Goal: Information Seeking & Learning: Learn about a topic

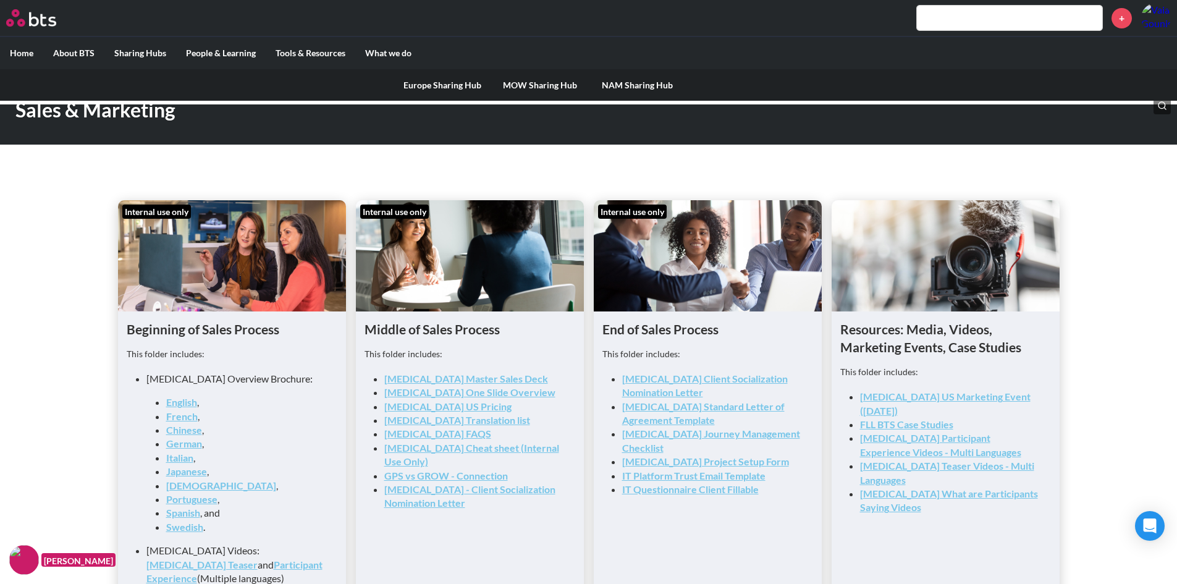
scroll to position [1590, 0]
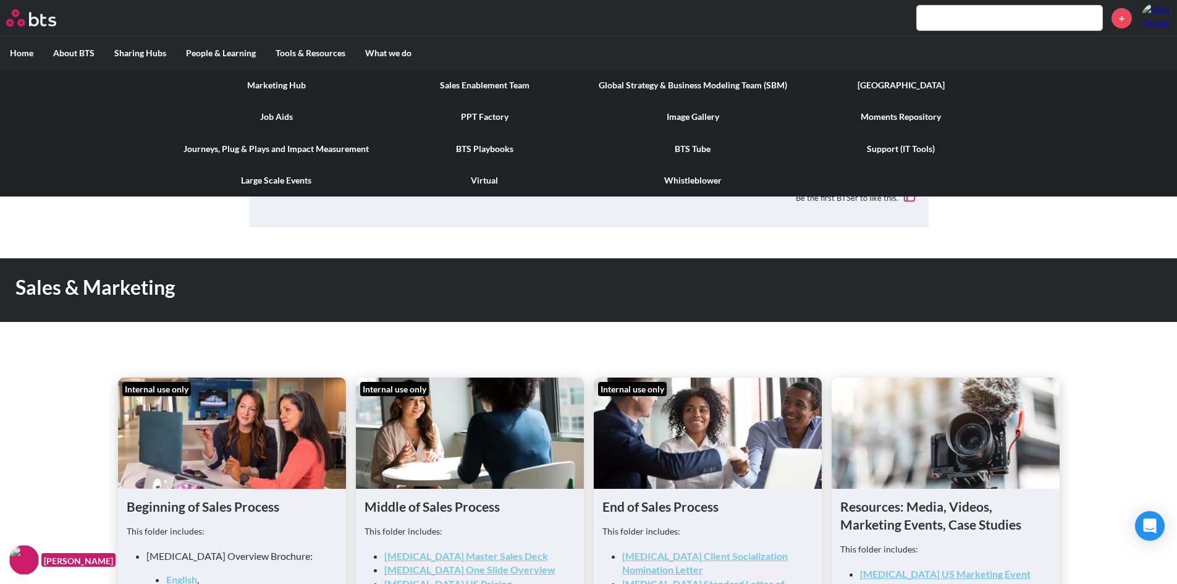
click at [329, 49] on label "Tools & Resources" at bounding box center [311, 53] width 90 height 32
click at [0, 0] on input "Tools & Resources" at bounding box center [0, 0] width 0 height 0
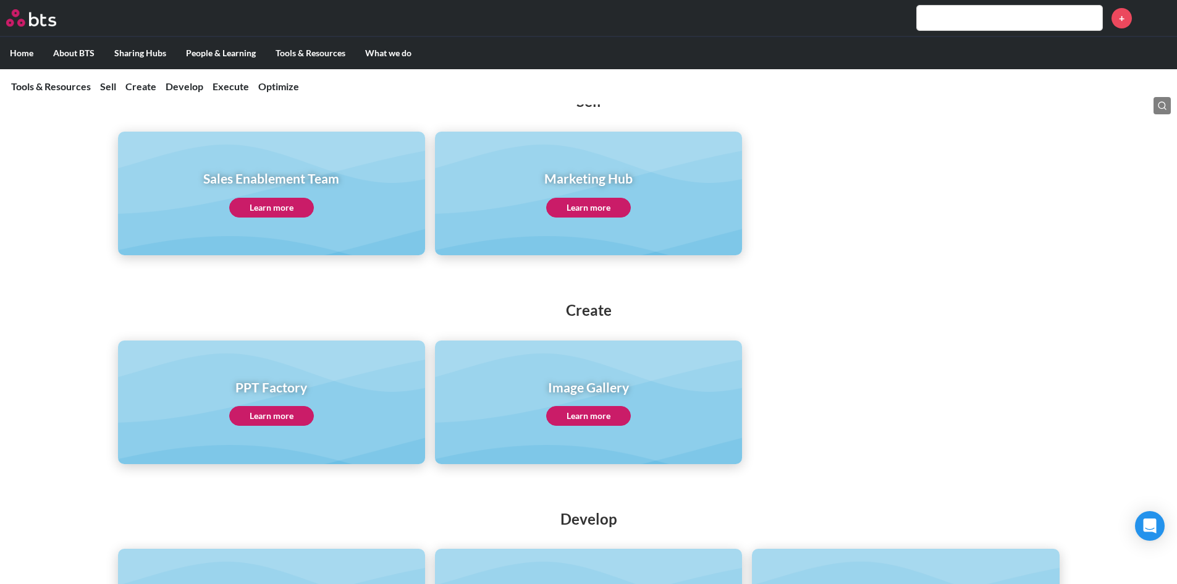
scroll to position [110, 0]
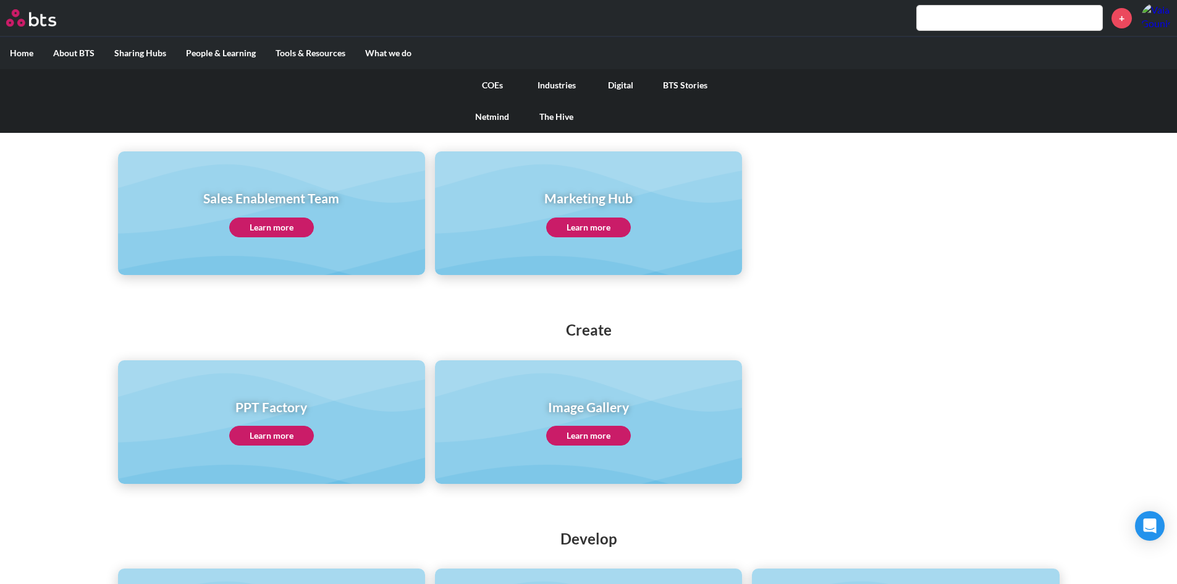
click at [495, 87] on link "COEs" at bounding box center [492, 85] width 64 height 32
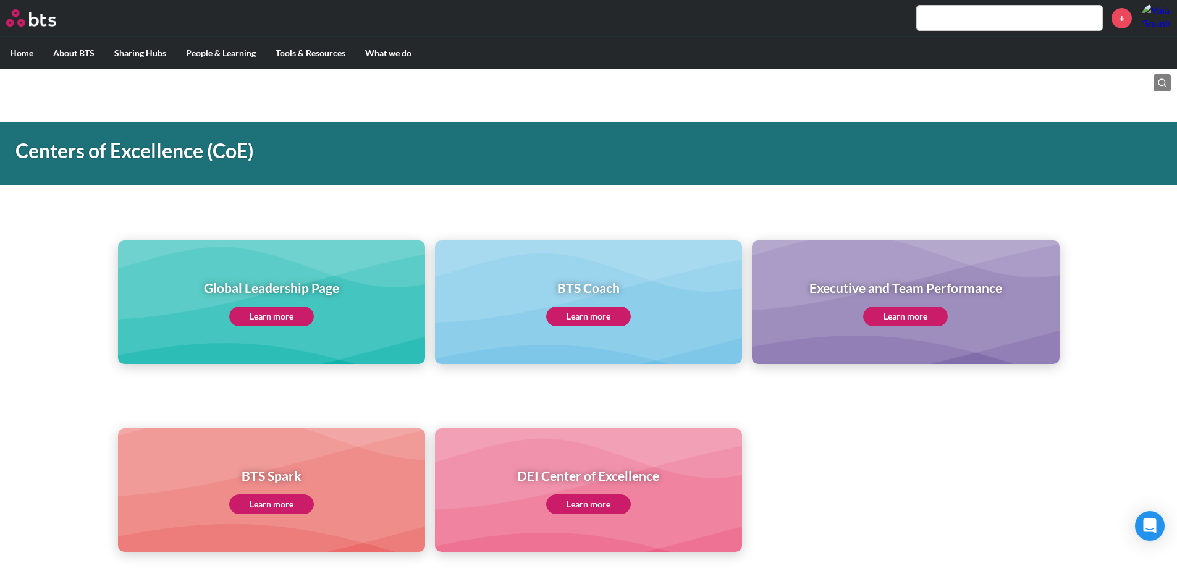
click at [280, 326] on link "Learn more" at bounding box center [271, 316] width 85 height 20
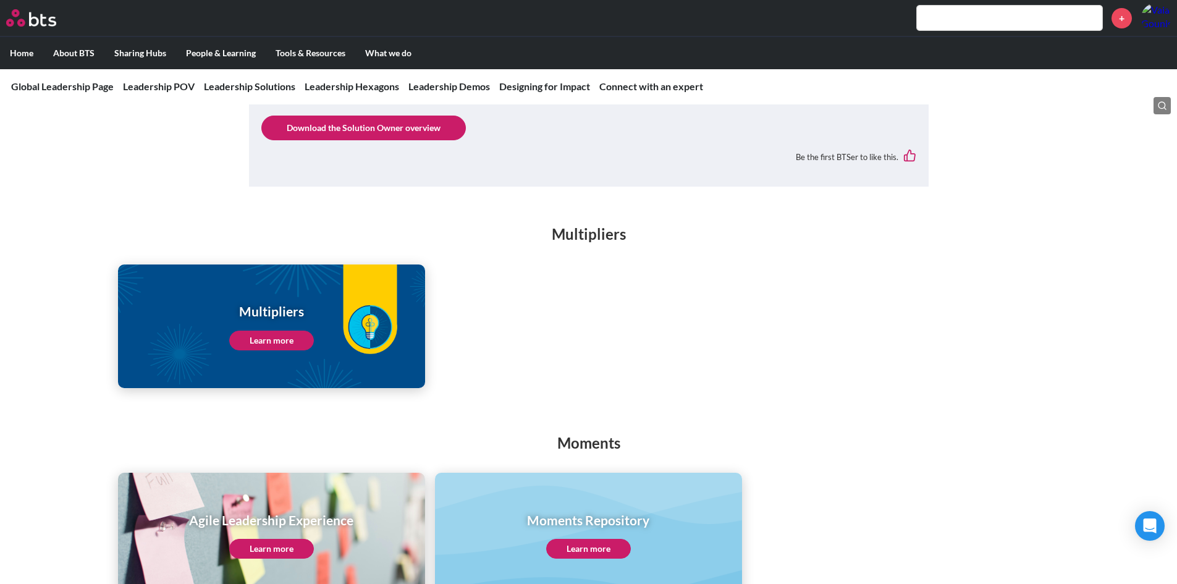
scroll to position [1544, 0]
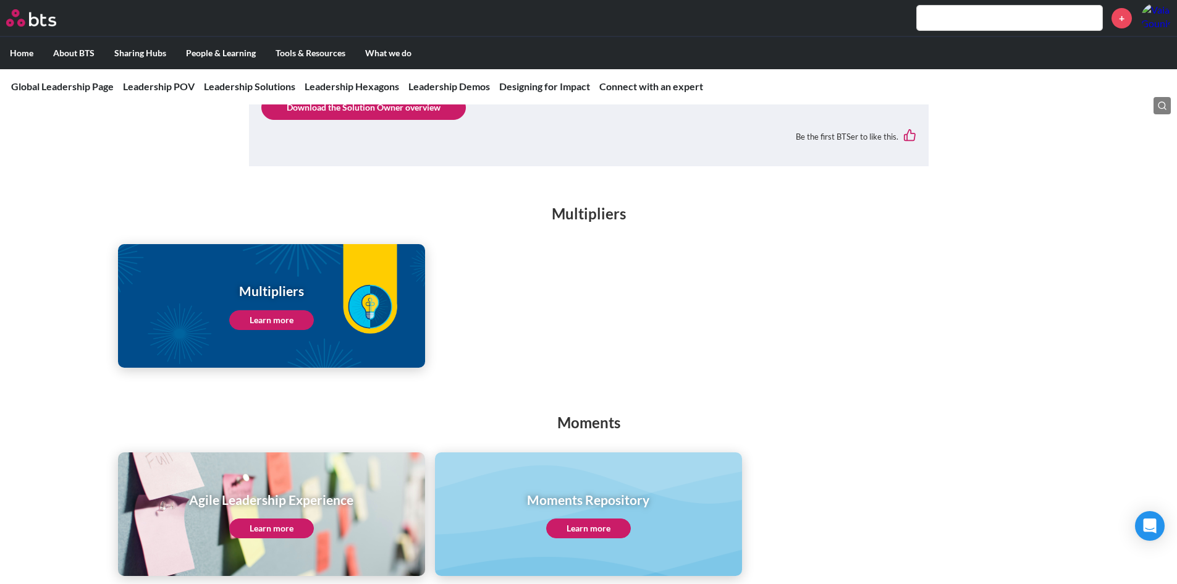
click at [254, 310] on link "Learn more" at bounding box center [271, 320] width 85 height 20
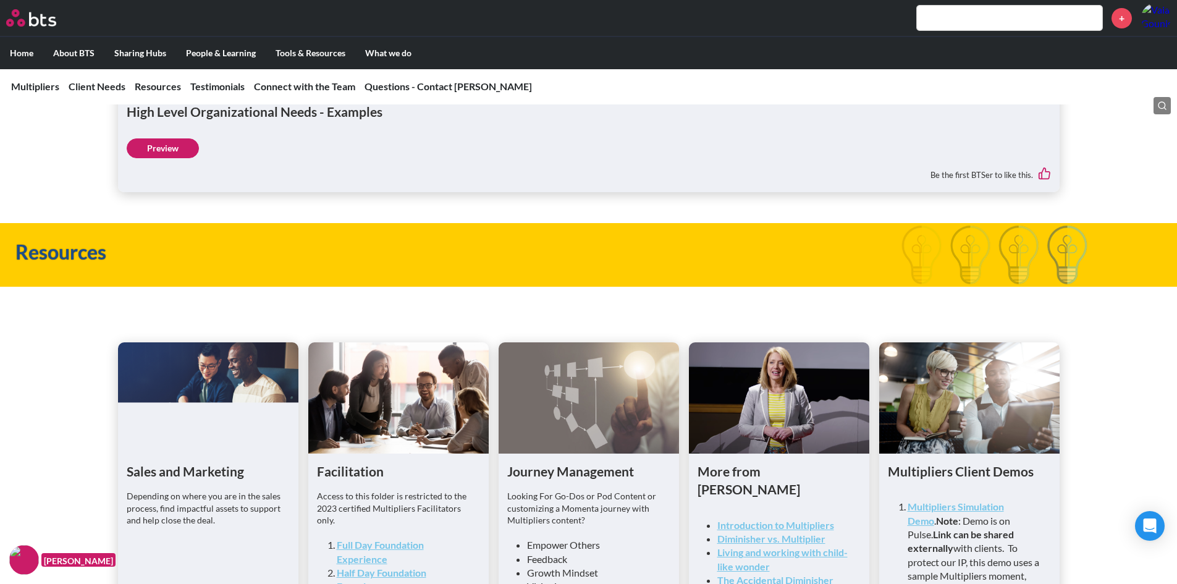
scroll to position [3259, 0]
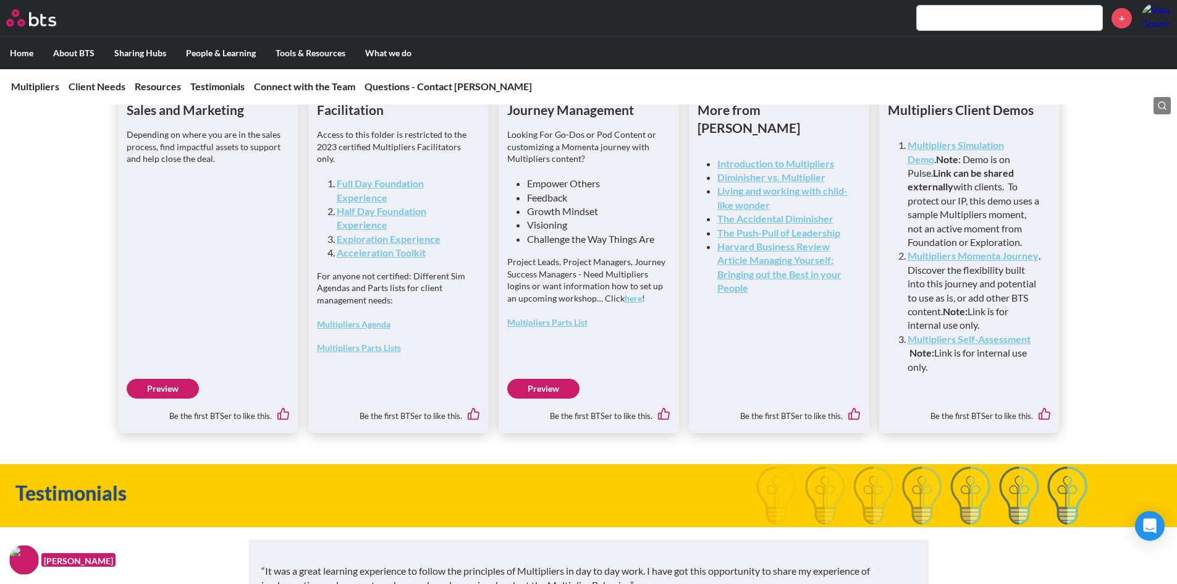
click at [377, 245] on link "Exploration Experience" at bounding box center [389, 239] width 104 height 12
click at [375, 258] on link "Acceleration Toolkit" at bounding box center [381, 252] width 89 height 12
click at [90, 282] on div "Sales and Marketing Depending on where you are in the sales process, find impac…" at bounding box center [588, 184] width 1177 height 497
